Goal: Navigation & Orientation: Understand site structure

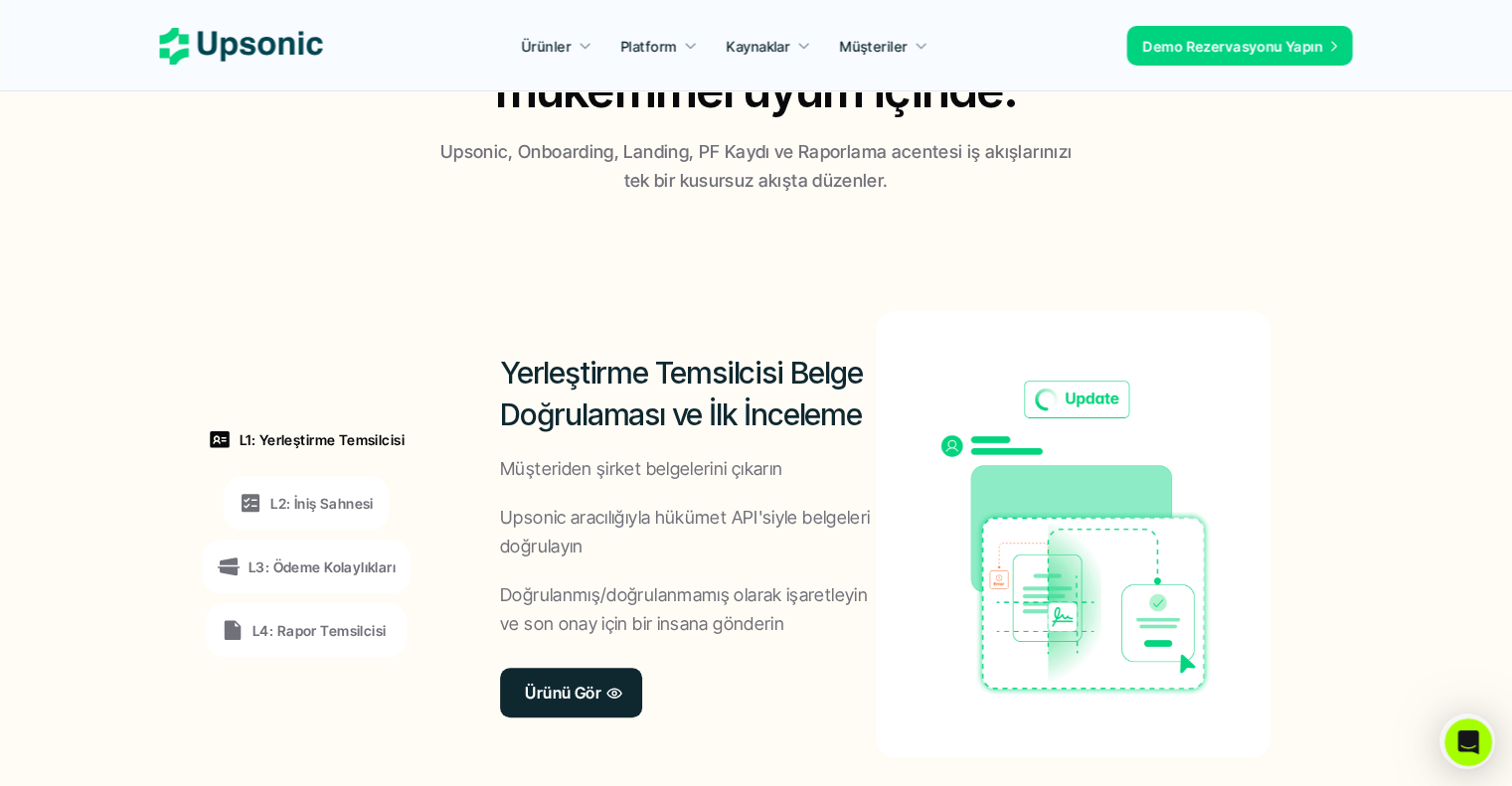
scroll to position [1590, 0]
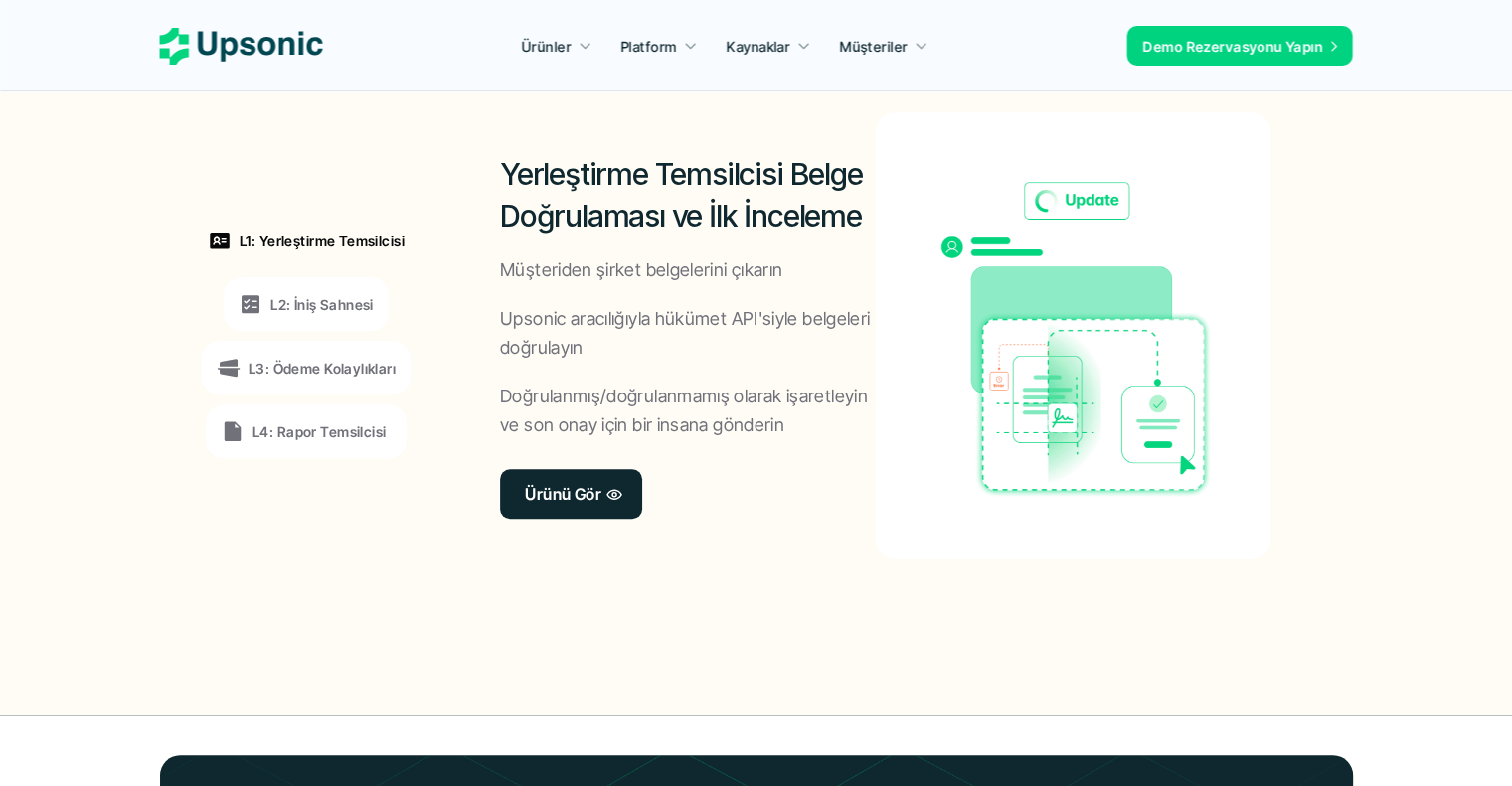
click at [318, 312] on font "L2: İniş Sahnesi" at bounding box center [322, 304] width 104 height 17
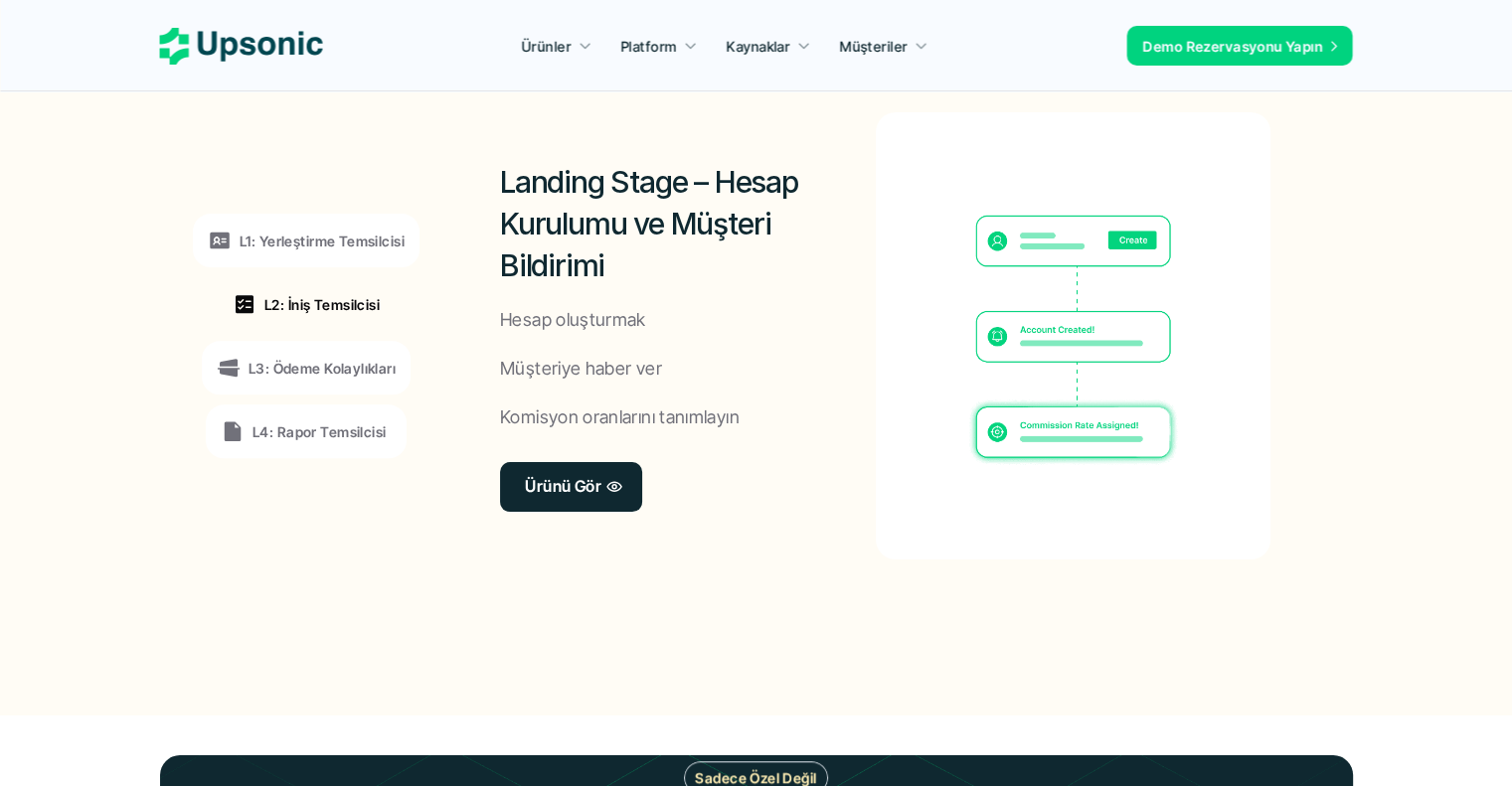
click at [318, 355] on div "L3: Ödeme Kolaylıkları" at bounding box center [305, 368] width 209 height 54
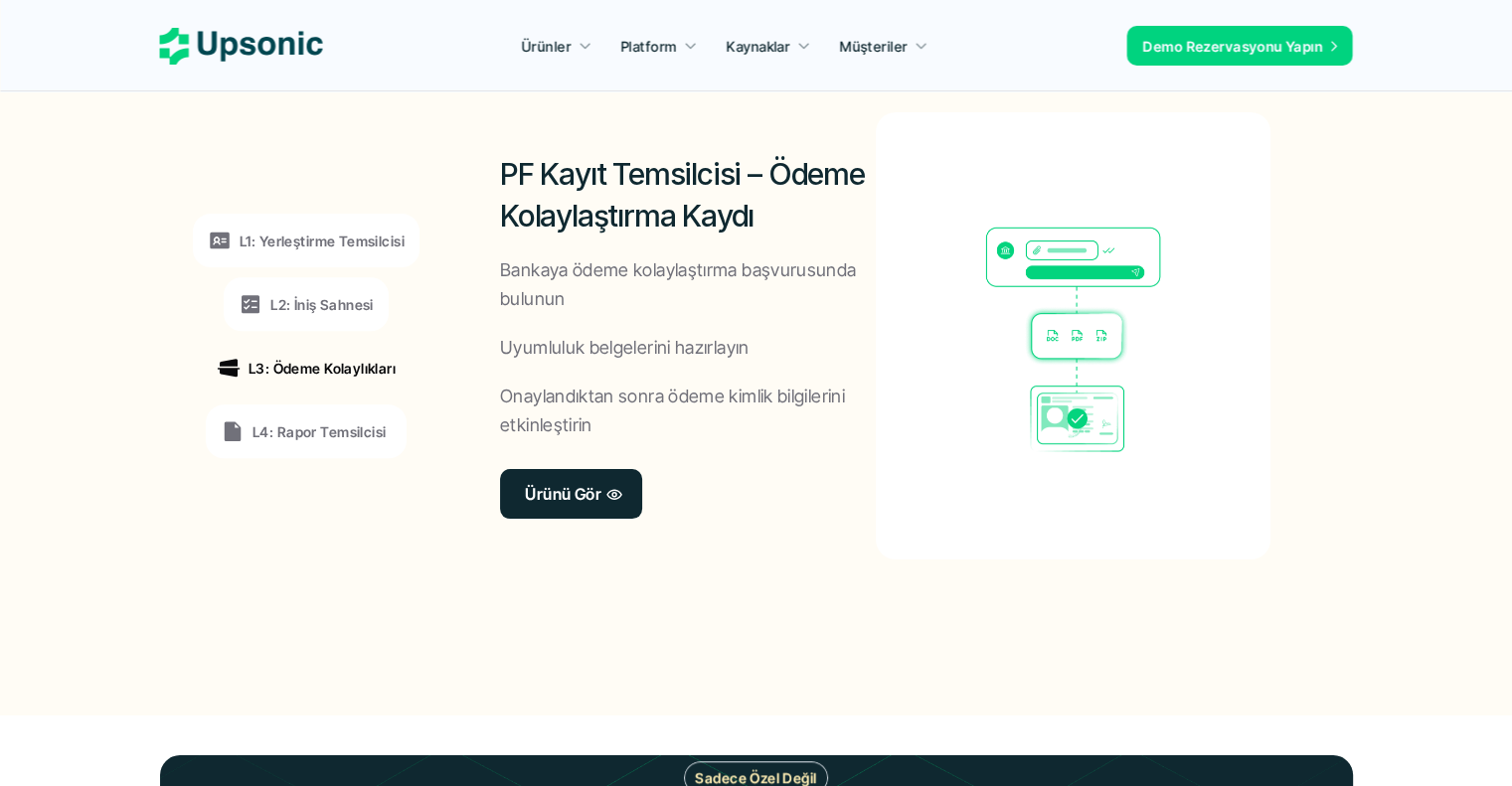
click at [319, 412] on div "L4: Rapor Temsilcisi" at bounding box center [305, 431] width 201 height 54
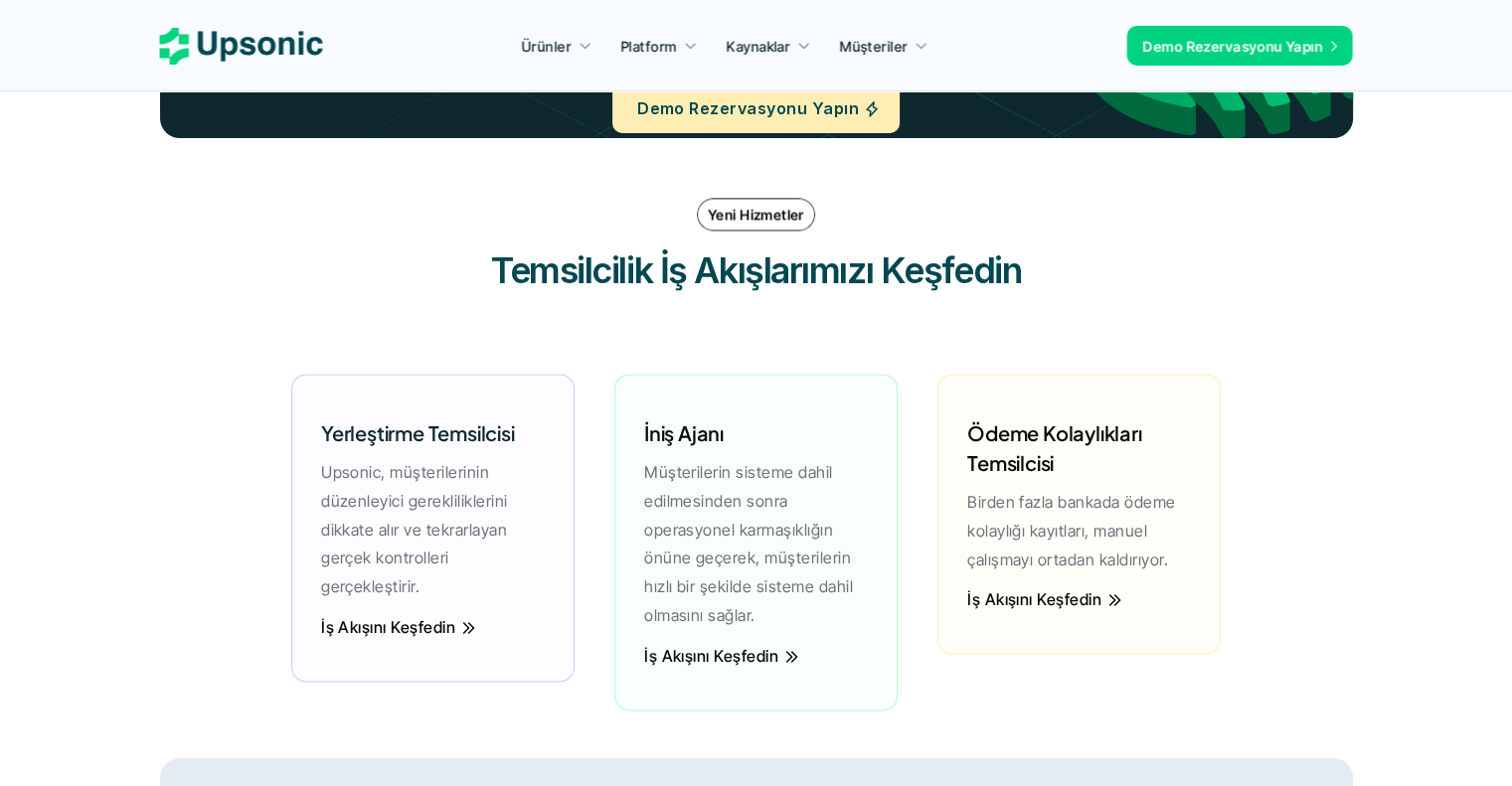
scroll to position [2782, 0]
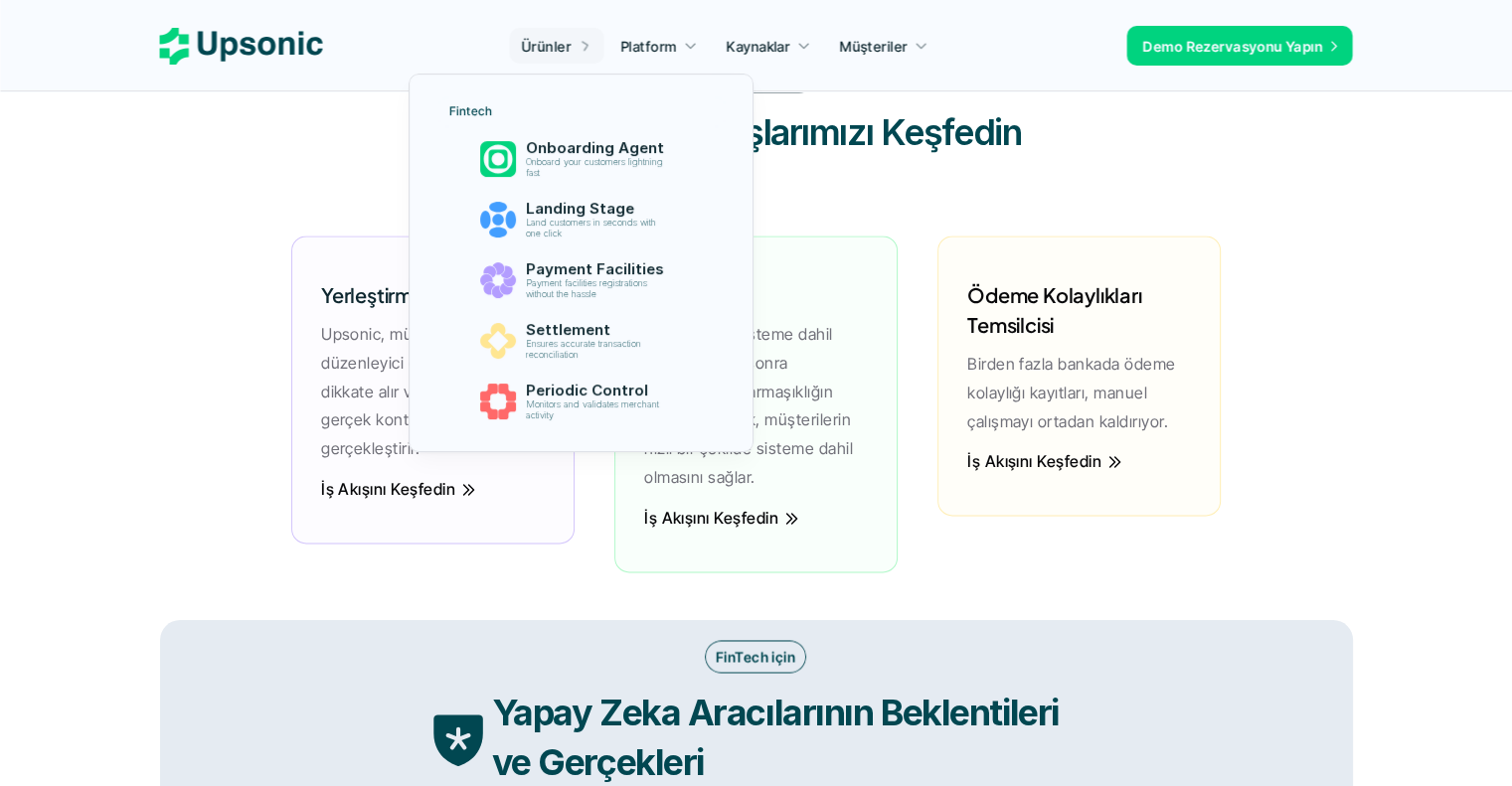
click at [583, 46] on icon at bounding box center [585, 46] width 17 height 17
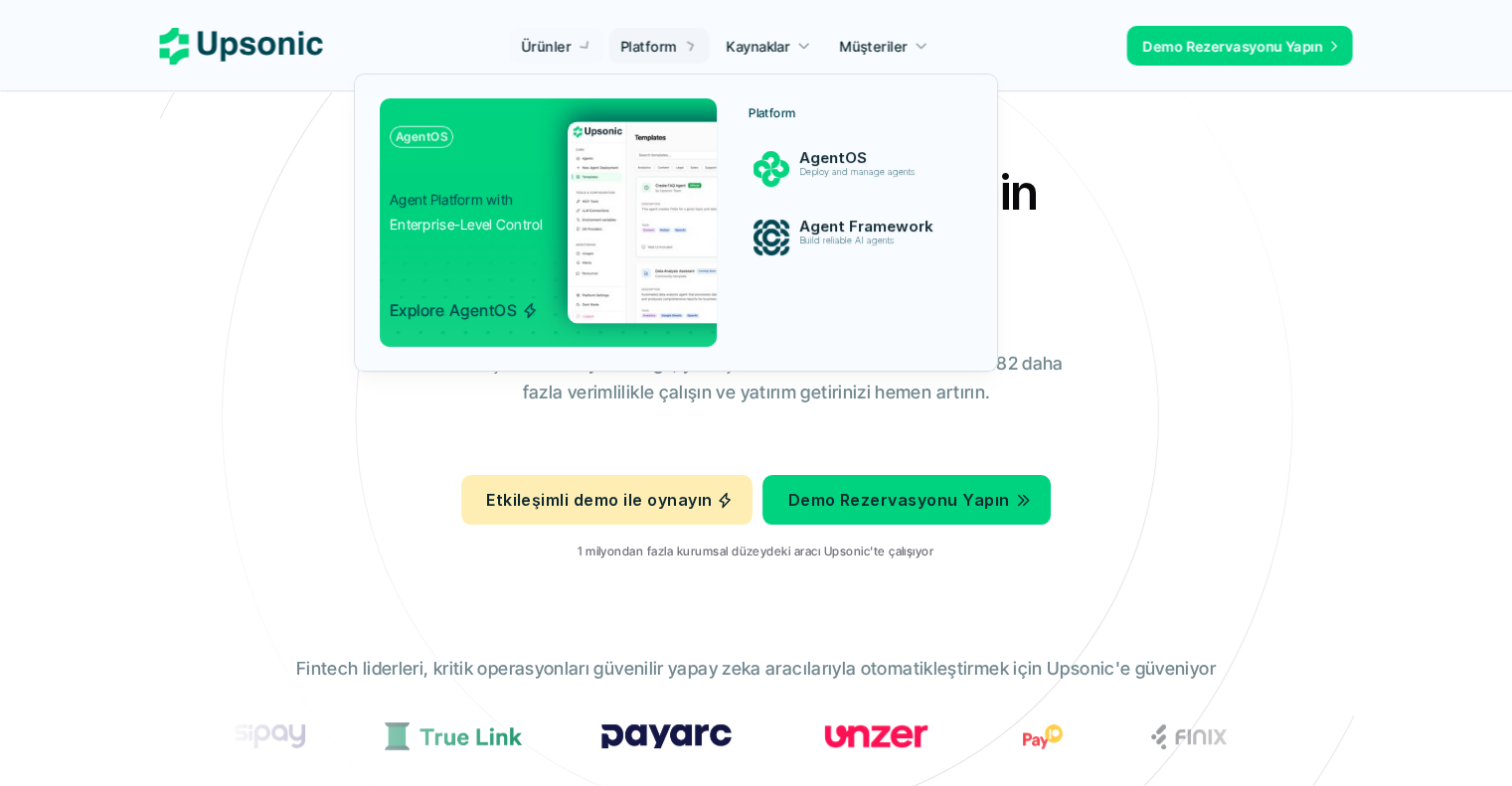
click at [667, 47] on div at bounding box center [676, 199] width 644 height 344
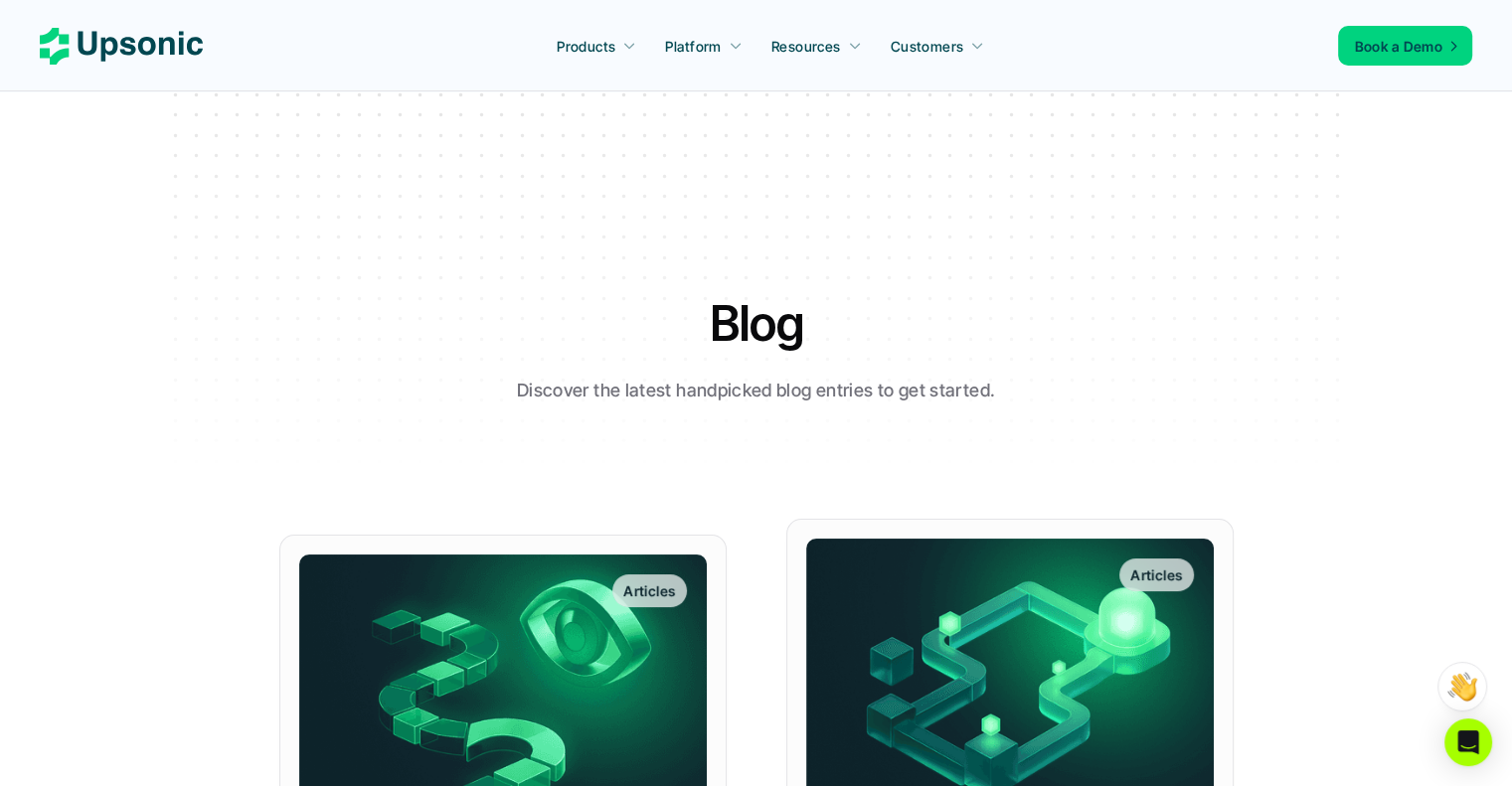
click at [78, 46] on icon at bounding box center [121, 46] width 163 height 37
